Goal: Leave review/rating: Leave review/rating

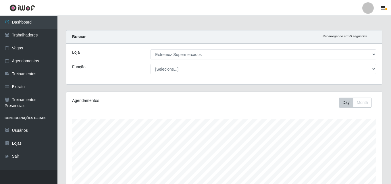
select select "519"
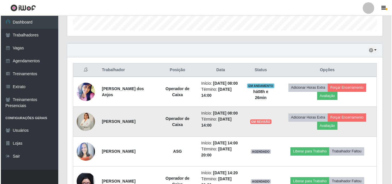
scroll to position [210, 0]
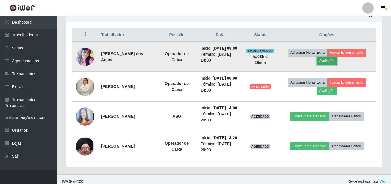
click at [325, 65] on button "Avaliação" at bounding box center [326, 61] width 20 height 8
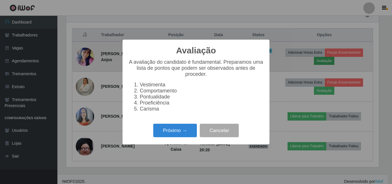
scroll to position [119, 313]
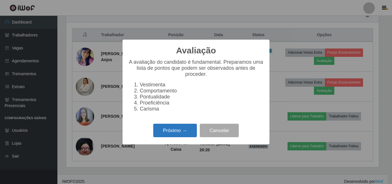
click at [174, 137] on button "Próximo →" at bounding box center [175, 130] width 44 height 13
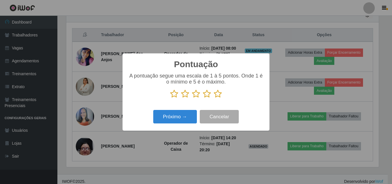
click at [184, 94] on icon at bounding box center [185, 94] width 8 height 9
click at [181, 98] on input "radio" at bounding box center [181, 98] width 0 height 0
click at [170, 118] on button "Próximo →" at bounding box center [175, 116] width 44 height 13
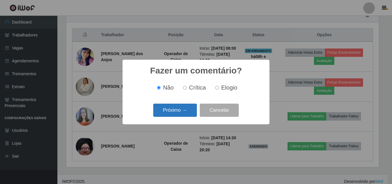
click at [167, 115] on button "Próximo →" at bounding box center [175, 110] width 44 height 13
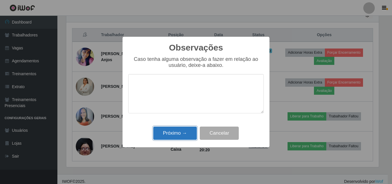
click at [164, 135] on button "Próximo →" at bounding box center [175, 133] width 44 height 13
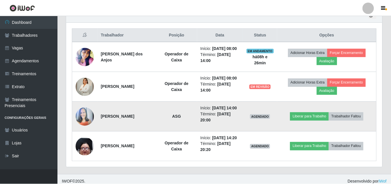
scroll to position [119, 315]
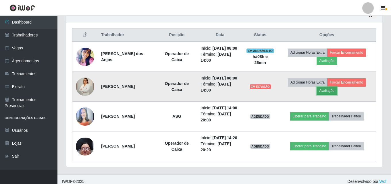
click at [326, 95] on button "Avaliação" at bounding box center [326, 91] width 20 height 8
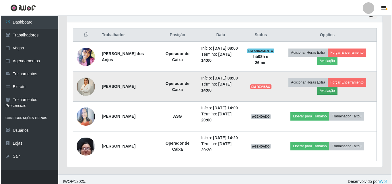
scroll to position [119, 313]
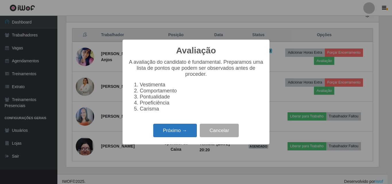
click at [163, 136] on button "Próximo →" at bounding box center [175, 130] width 44 height 13
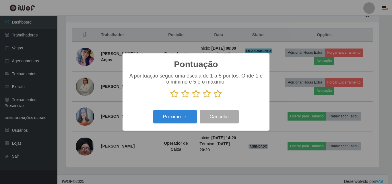
click at [186, 95] on icon at bounding box center [185, 94] width 8 height 9
click at [181, 98] on input "radio" at bounding box center [181, 98] width 0 height 0
click at [163, 115] on button "Próximo →" at bounding box center [175, 116] width 44 height 13
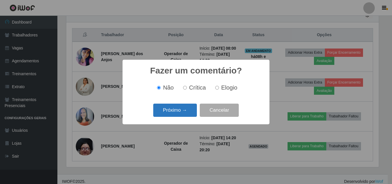
click at [165, 112] on button "Próximo →" at bounding box center [175, 110] width 44 height 13
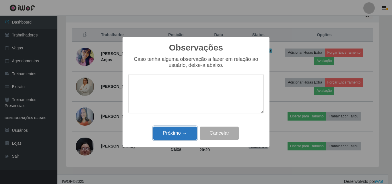
click at [168, 133] on button "Próximo →" at bounding box center [175, 133] width 44 height 13
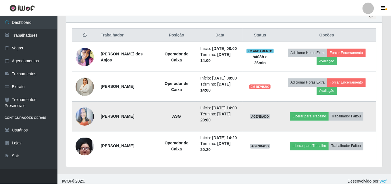
scroll to position [119, 315]
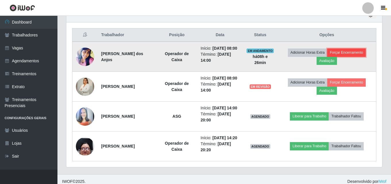
click at [344, 55] on button "Forçar Encerramento" at bounding box center [346, 52] width 38 height 8
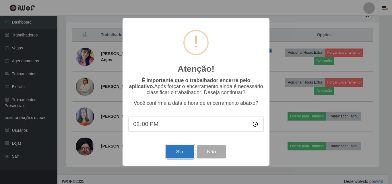
click at [174, 155] on button "Sim" at bounding box center [180, 151] width 28 height 13
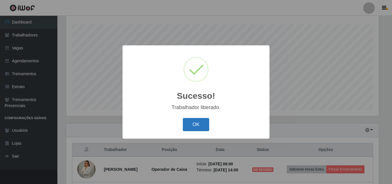
click at [187, 127] on button "OK" at bounding box center [196, 124] width 27 height 13
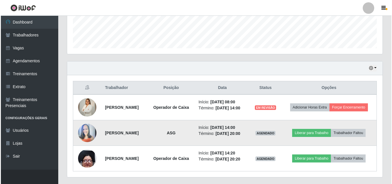
scroll to position [172, 0]
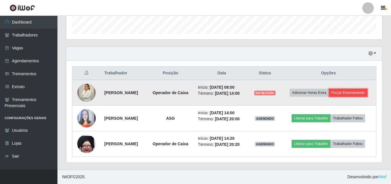
click at [348, 93] on button "Forçar Encerramento" at bounding box center [348, 93] width 38 height 8
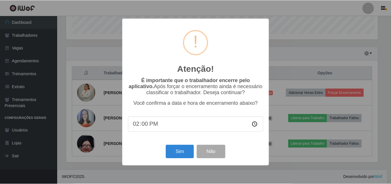
scroll to position [119, 313]
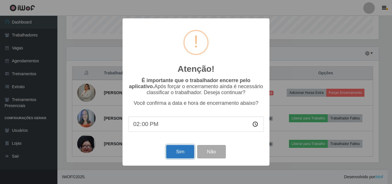
click at [181, 152] on button "Sim" at bounding box center [180, 151] width 28 height 13
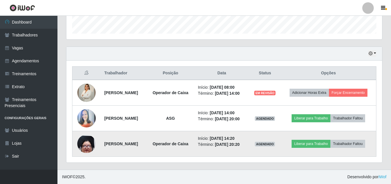
scroll to position [0, 0]
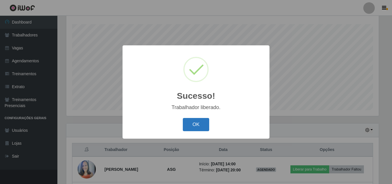
click at [193, 122] on button "OK" at bounding box center [196, 124] width 27 height 13
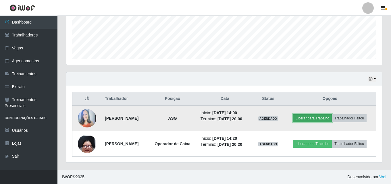
click at [306, 118] on button "Liberar para Trabalho" at bounding box center [312, 118] width 39 height 8
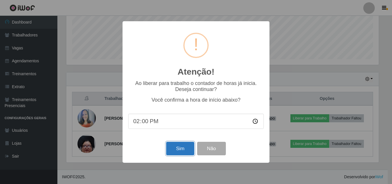
click at [176, 149] on button "Sim" at bounding box center [180, 148] width 28 height 13
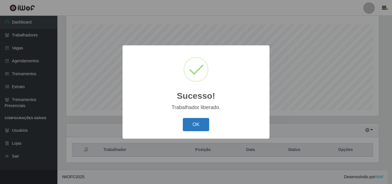
click at [201, 127] on button "OK" at bounding box center [196, 124] width 27 height 13
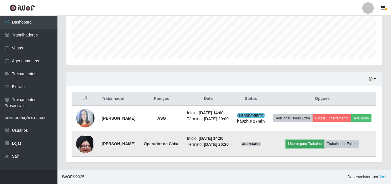
click at [305, 140] on button "Liberar para Trabalho" at bounding box center [304, 144] width 39 height 8
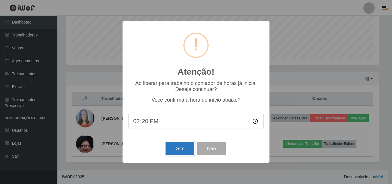
click at [177, 151] on button "Sim" at bounding box center [180, 148] width 28 height 13
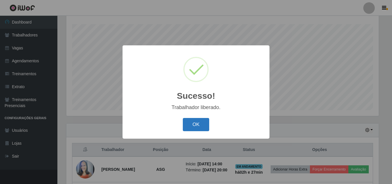
click at [194, 121] on button "OK" at bounding box center [196, 124] width 27 height 13
